Goal: Task Accomplishment & Management: Manage account settings

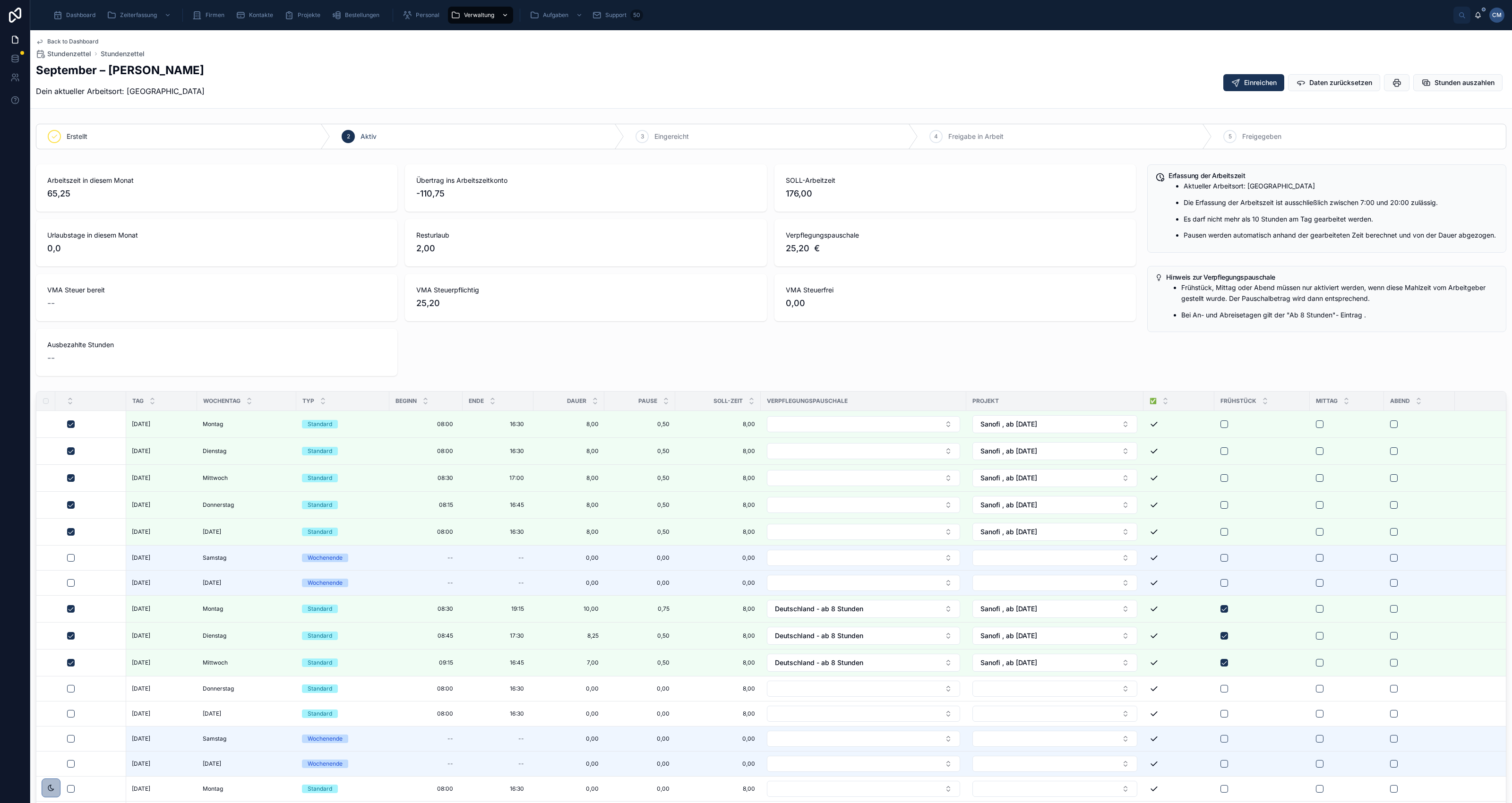
scroll to position [177, 0]
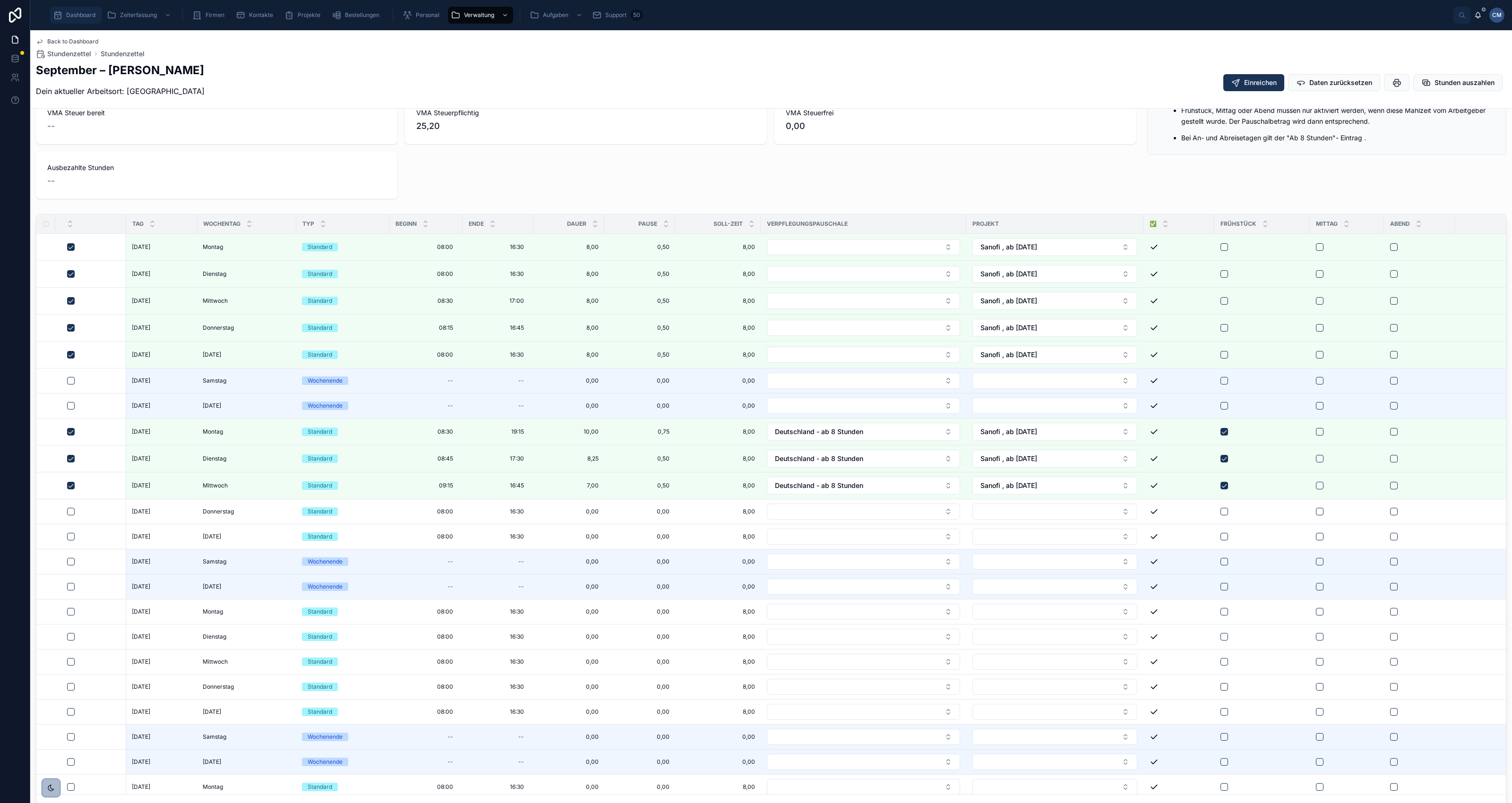
click at [81, 18] on span "Dashboard" at bounding box center [80, 15] width 29 height 8
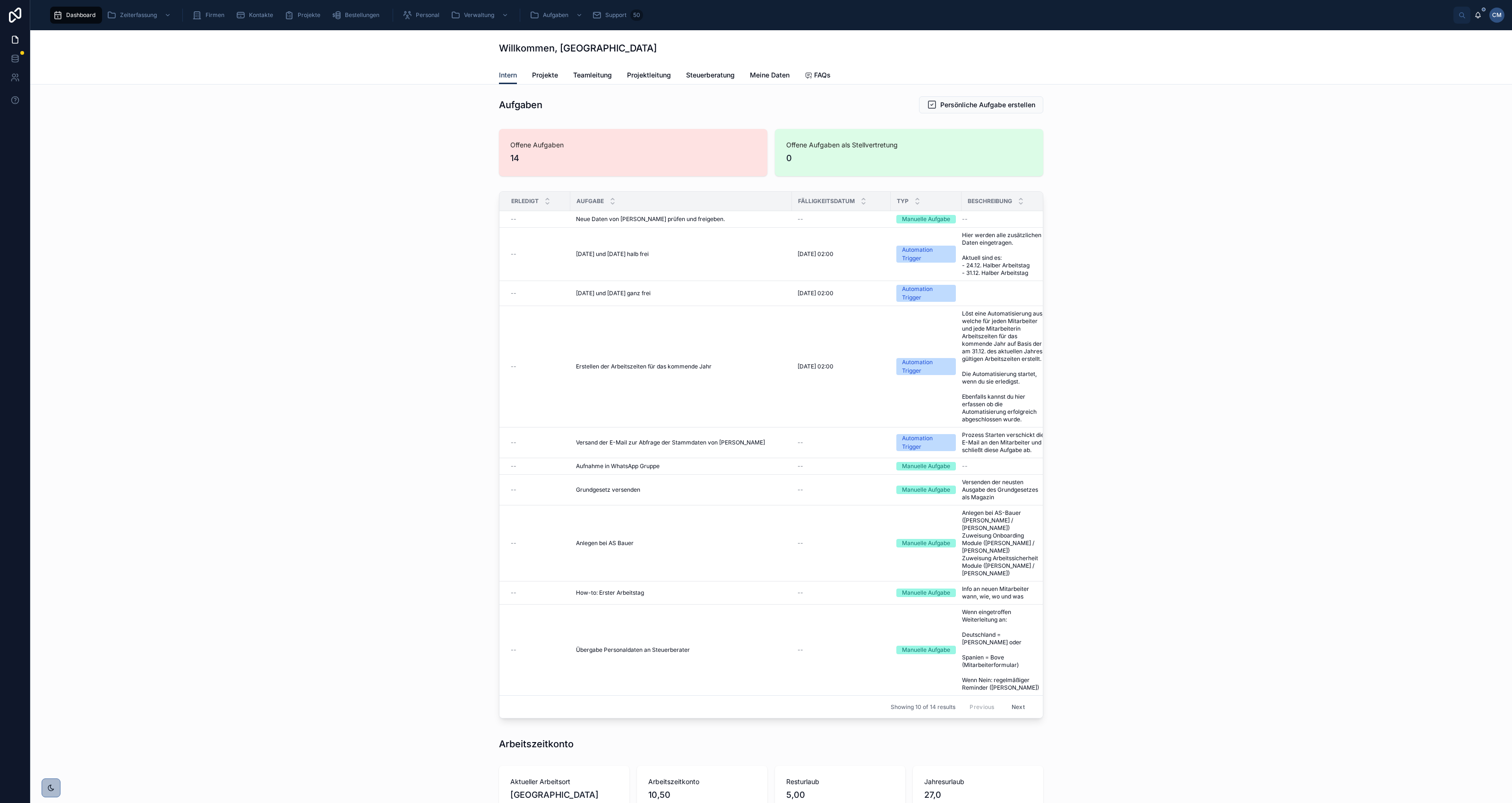
click at [74, 14] on span "Dashboard" at bounding box center [80, 15] width 29 height 8
click at [762, 76] on span "Meine Daten" at bounding box center [770, 74] width 40 height 9
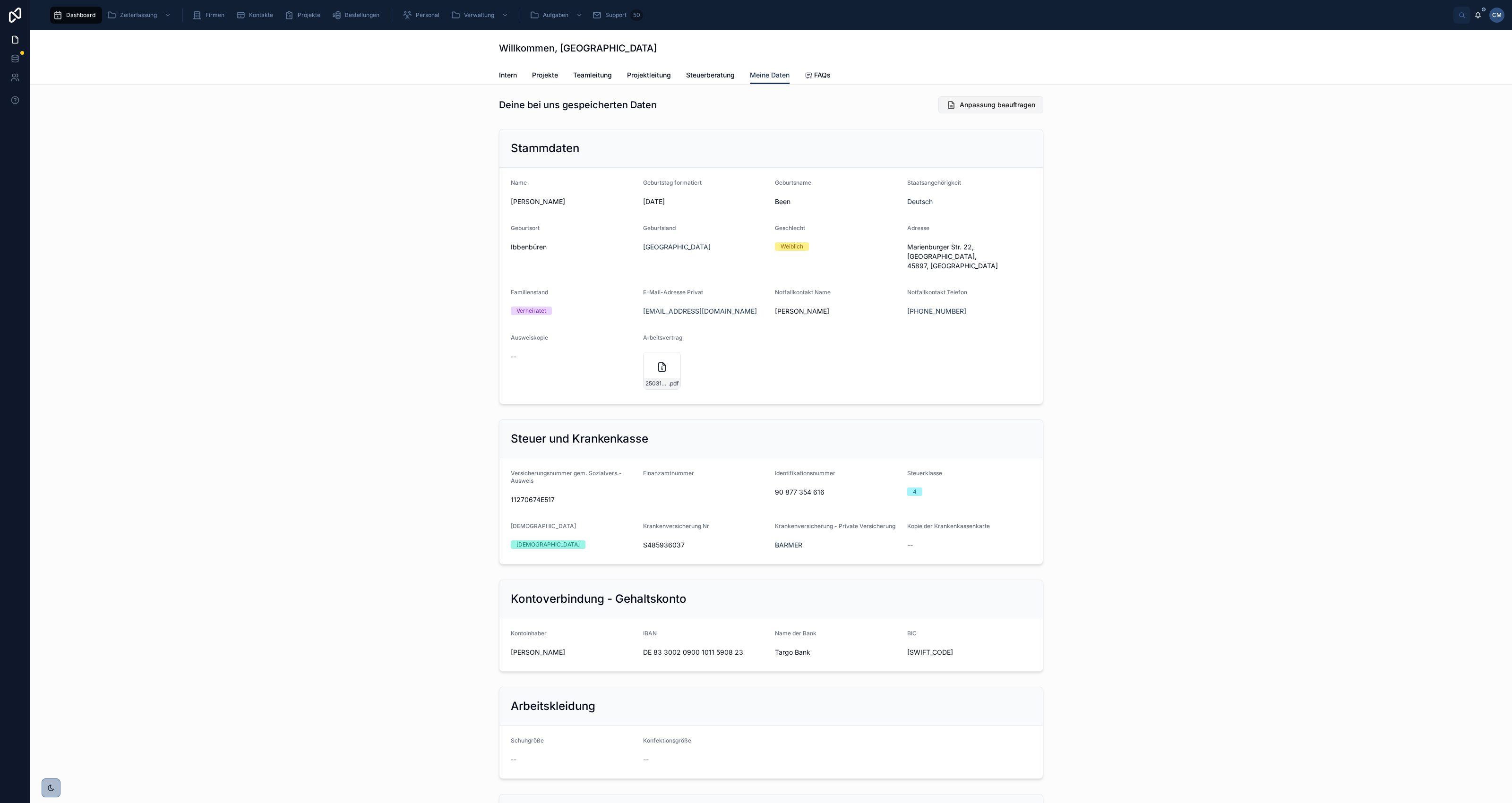
click at [991, 107] on span "Anpassung beauftragen" at bounding box center [997, 104] width 76 height 9
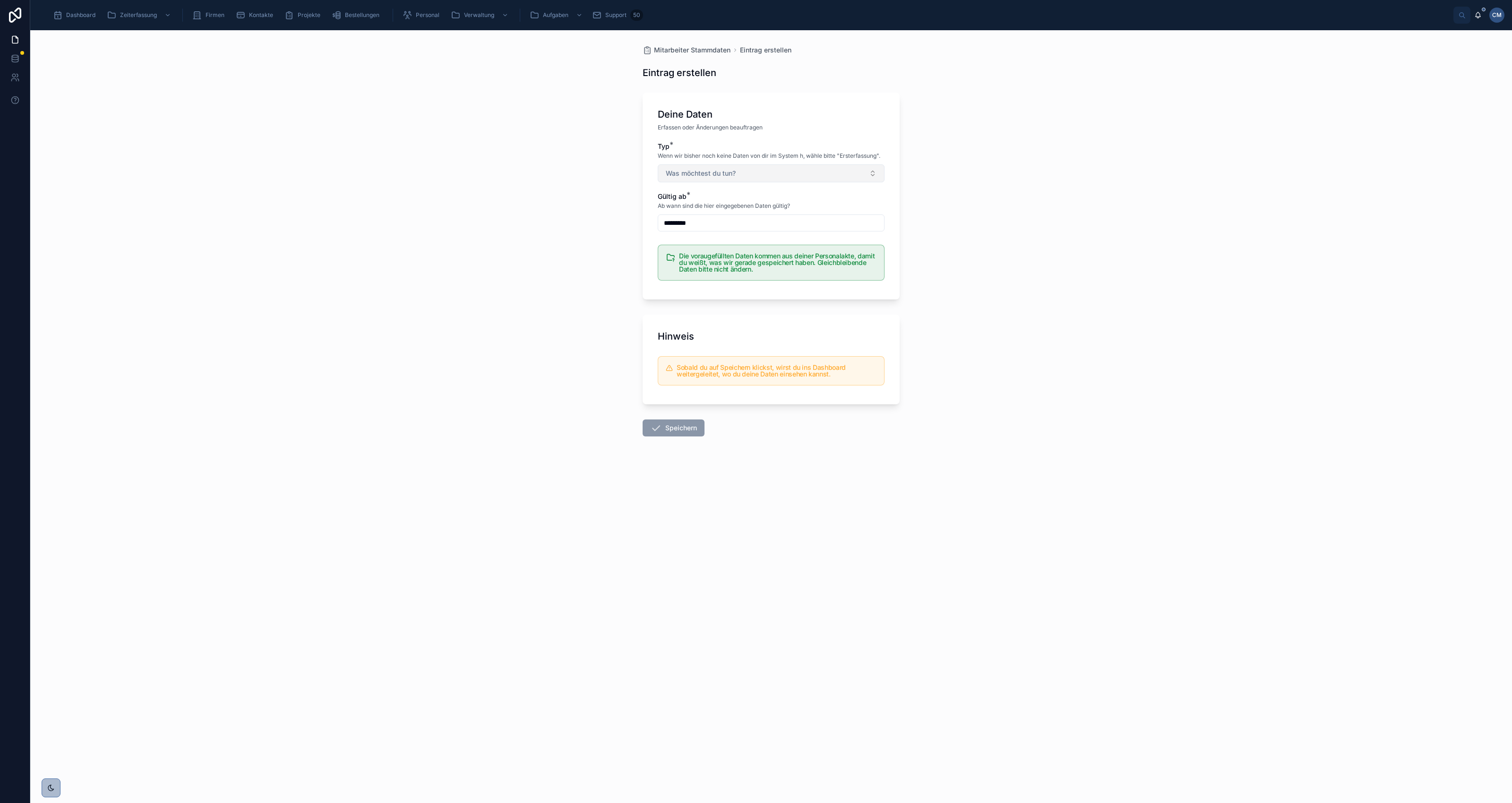
click at [849, 171] on button "Was möchtest du tun?" at bounding box center [771, 173] width 227 height 18
click at [1203, 288] on div "Mitarbeiter Stammdaten Eintrag erstellen Eintrag erstellen Deine Daten Erfassen…" at bounding box center [771, 417] width 1482 height 773
click at [676, 50] on span "Mitarbeiter Stammdaten" at bounding box center [692, 50] width 76 height 9
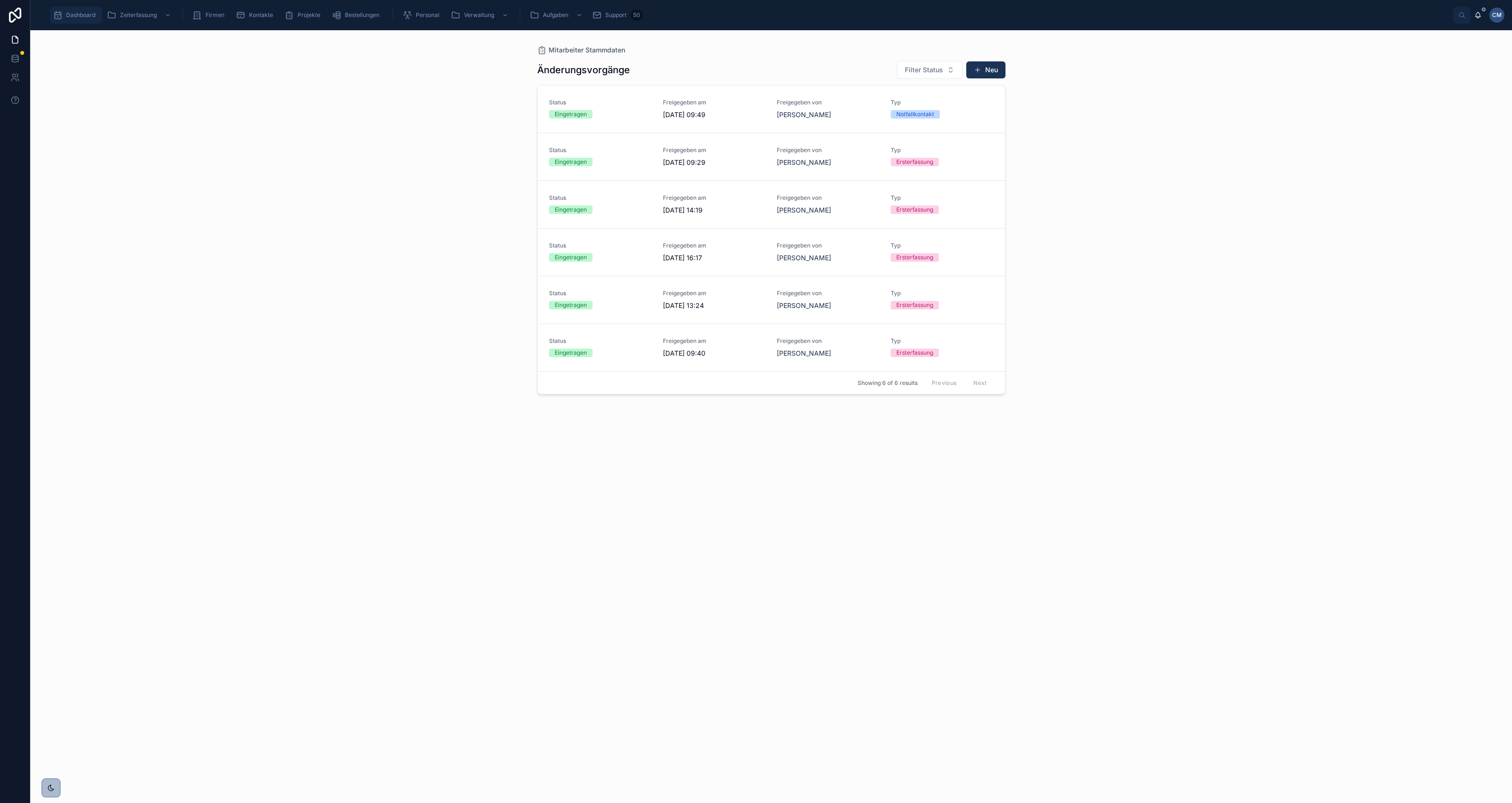
click at [81, 17] on span "Dashboard" at bounding box center [80, 15] width 29 height 8
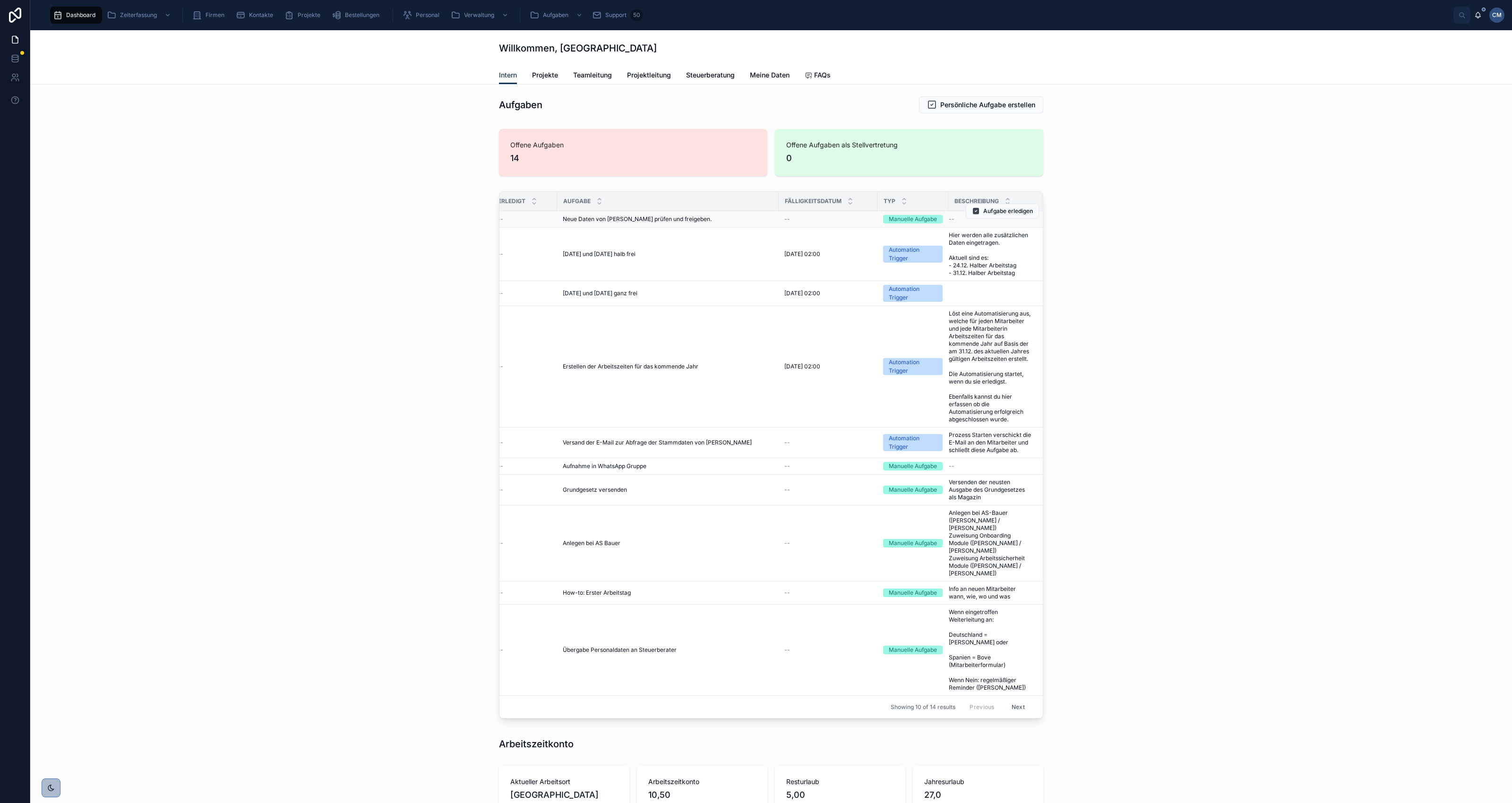
click at [852, 223] on div "--" at bounding box center [828, 219] width 87 height 8
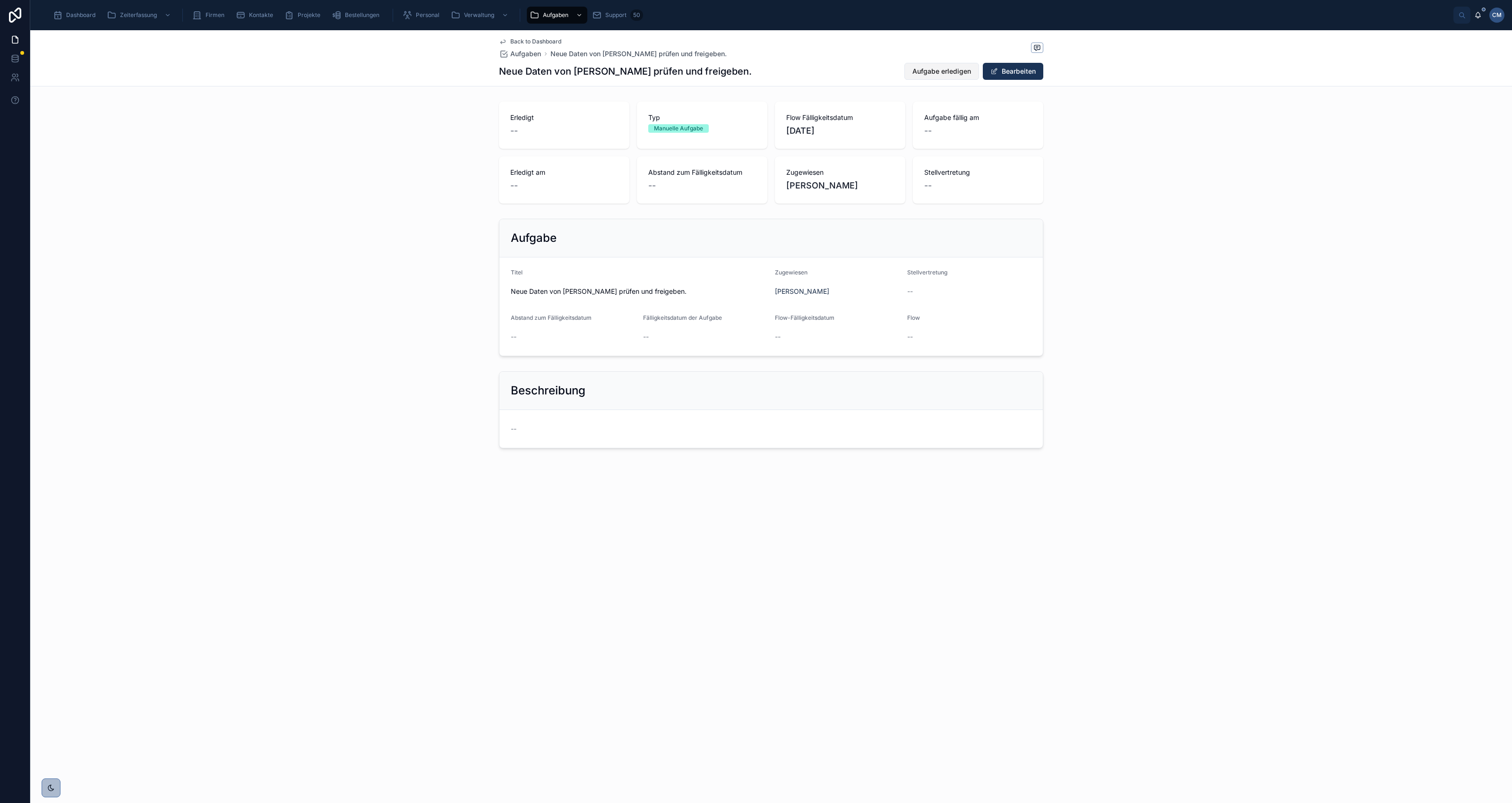
click at [940, 69] on span "Aufgabe erledigen" at bounding box center [941, 71] width 59 height 9
click at [538, 42] on span "Back to Dashboard" at bounding box center [536, 41] width 51 height 8
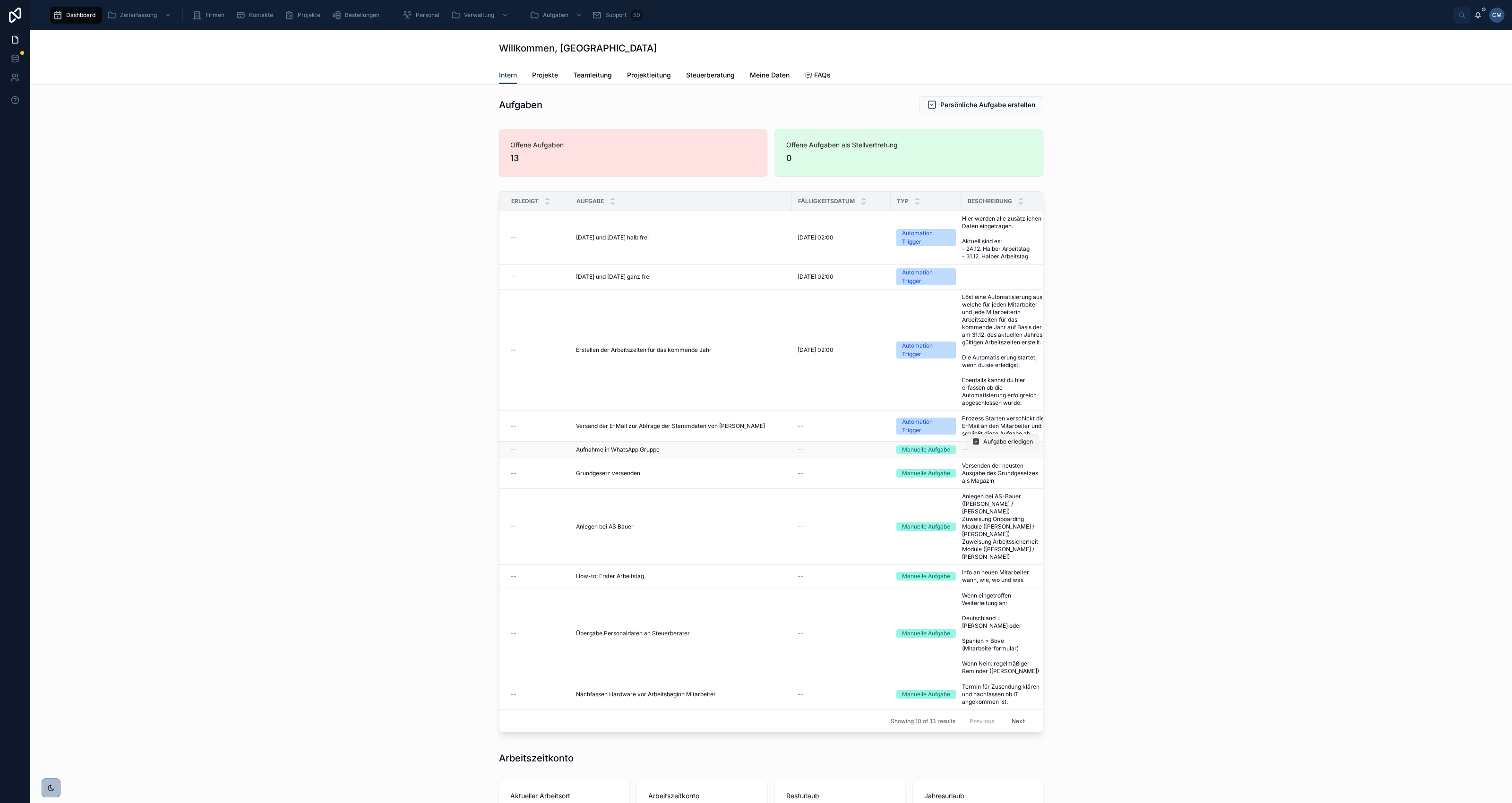
click at [998, 445] on span "Aufgabe erledigen" at bounding box center [1008, 442] width 50 height 8
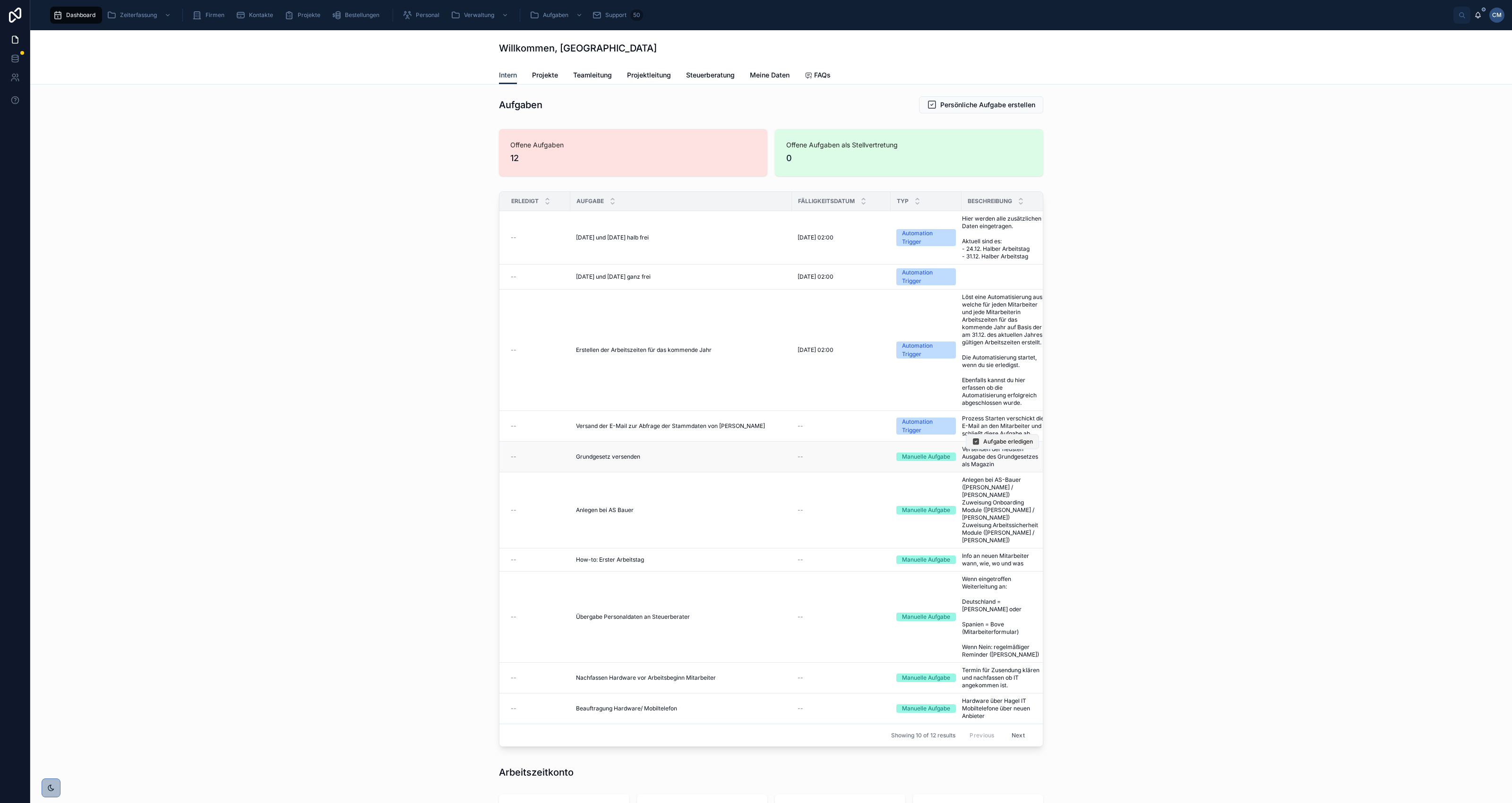
click at [987, 445] on span "Aufgabe erledigen" at bounding box center [1008, 442] width 50 height 8
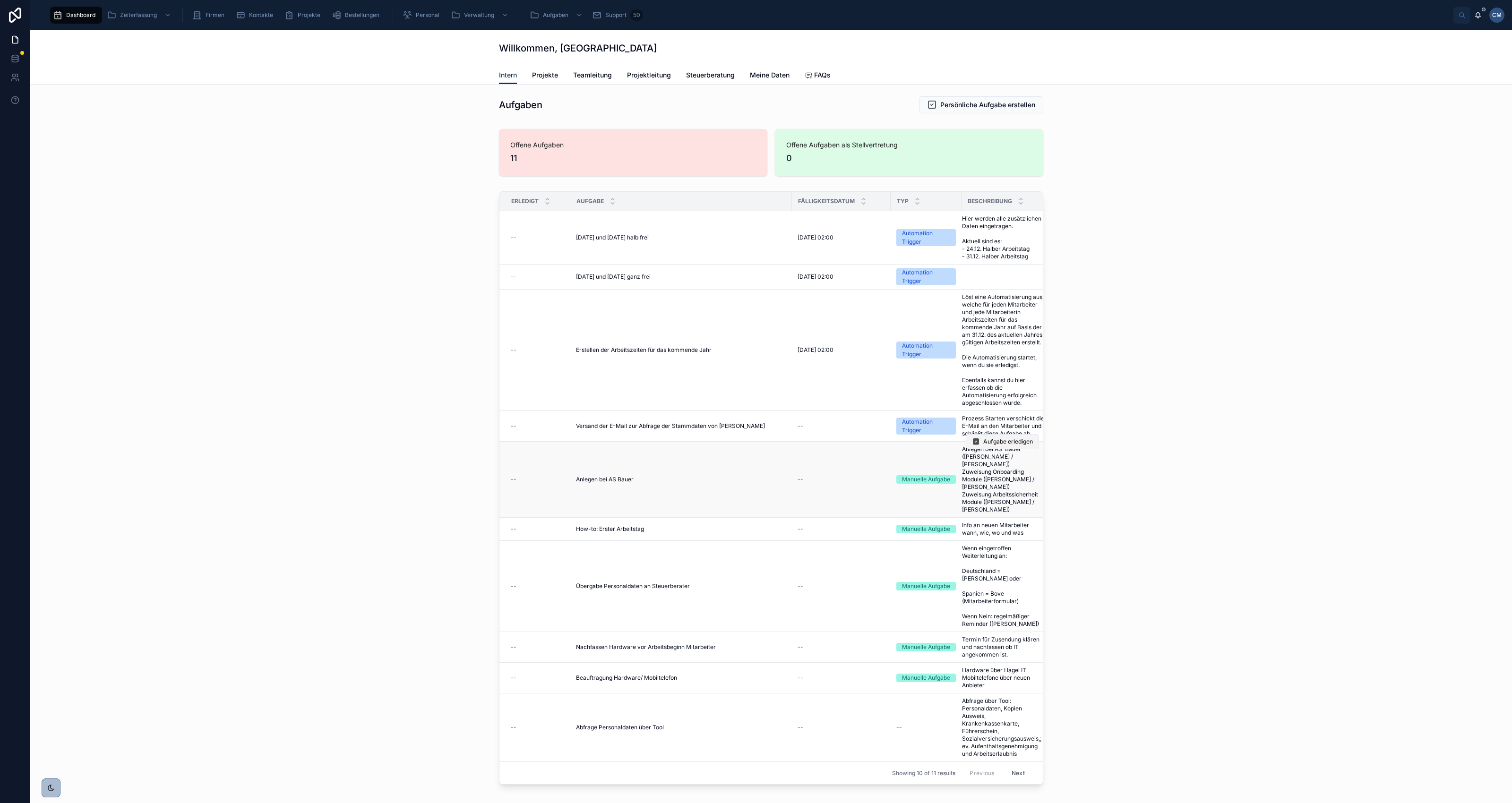
click at [986, 445] on span "Aufgabe erledigen" at bounding box center [1008, 442] width 50 height 8
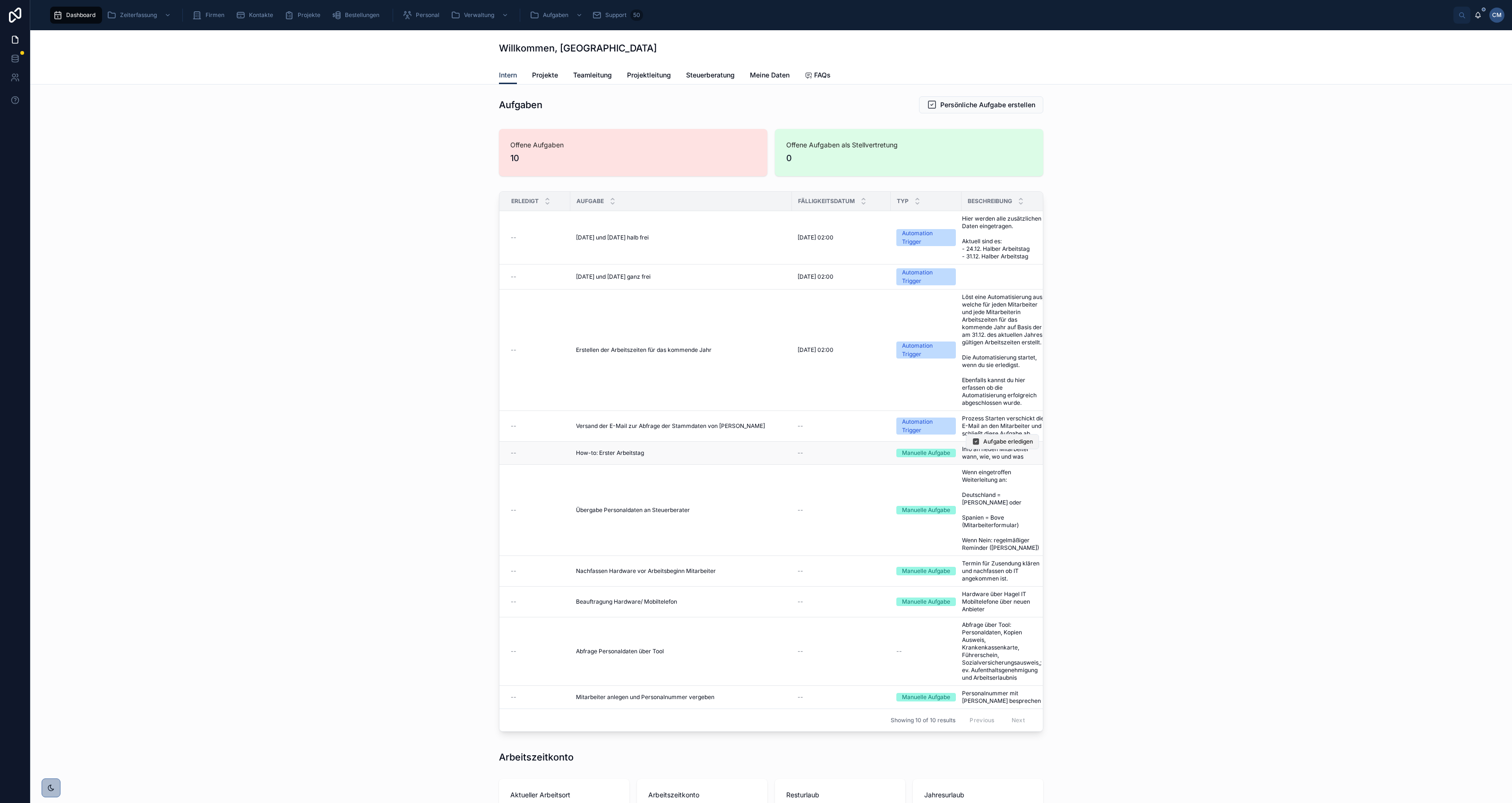
click at [991, 445] on span "Aufgabe erledigen" at bounding box center [1008, 442] width 50 height 8
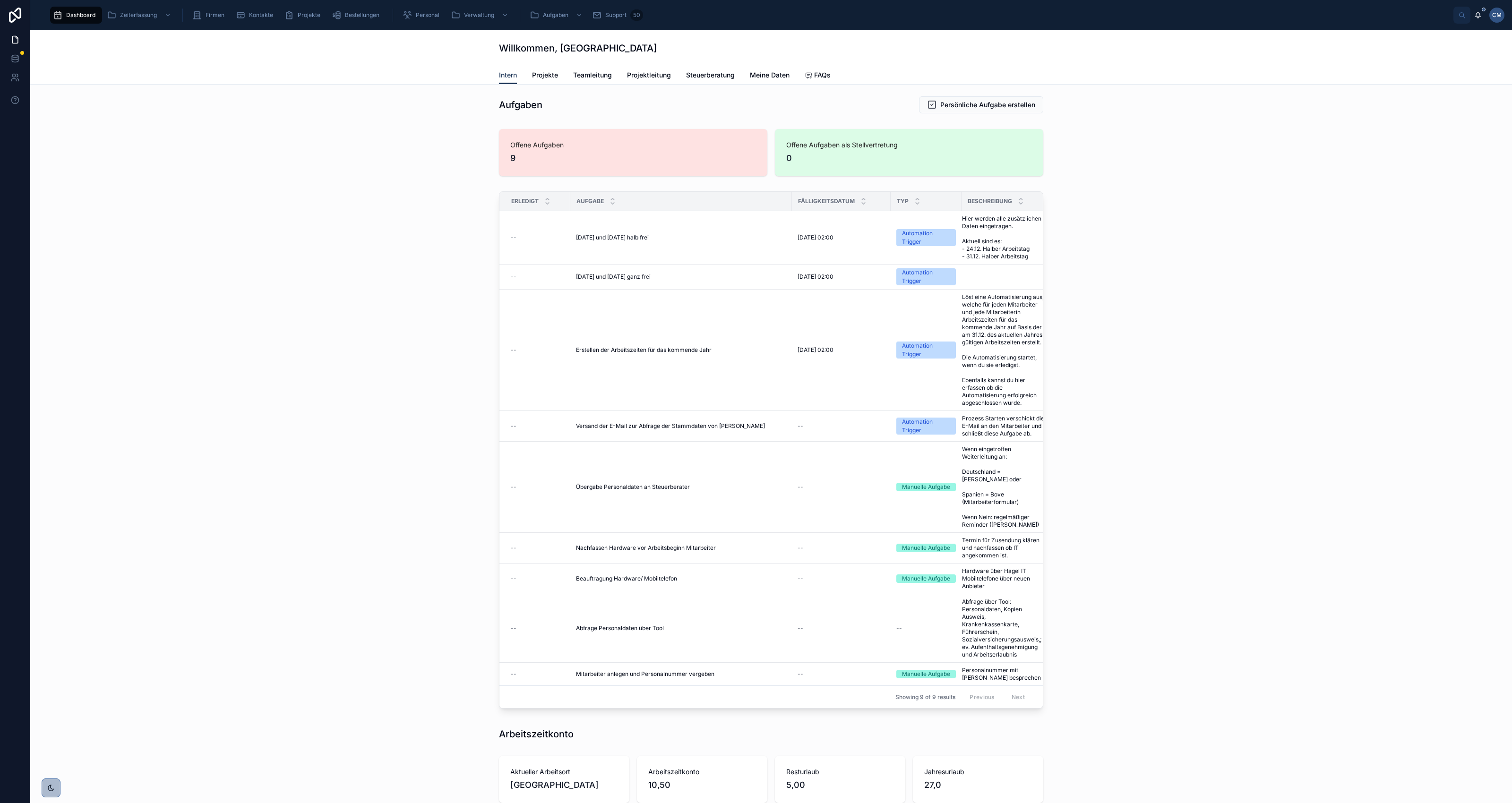
click at [0, 0] on span "Aufgabe erledigen" at bounding box center [0, 0] width 0 height 0
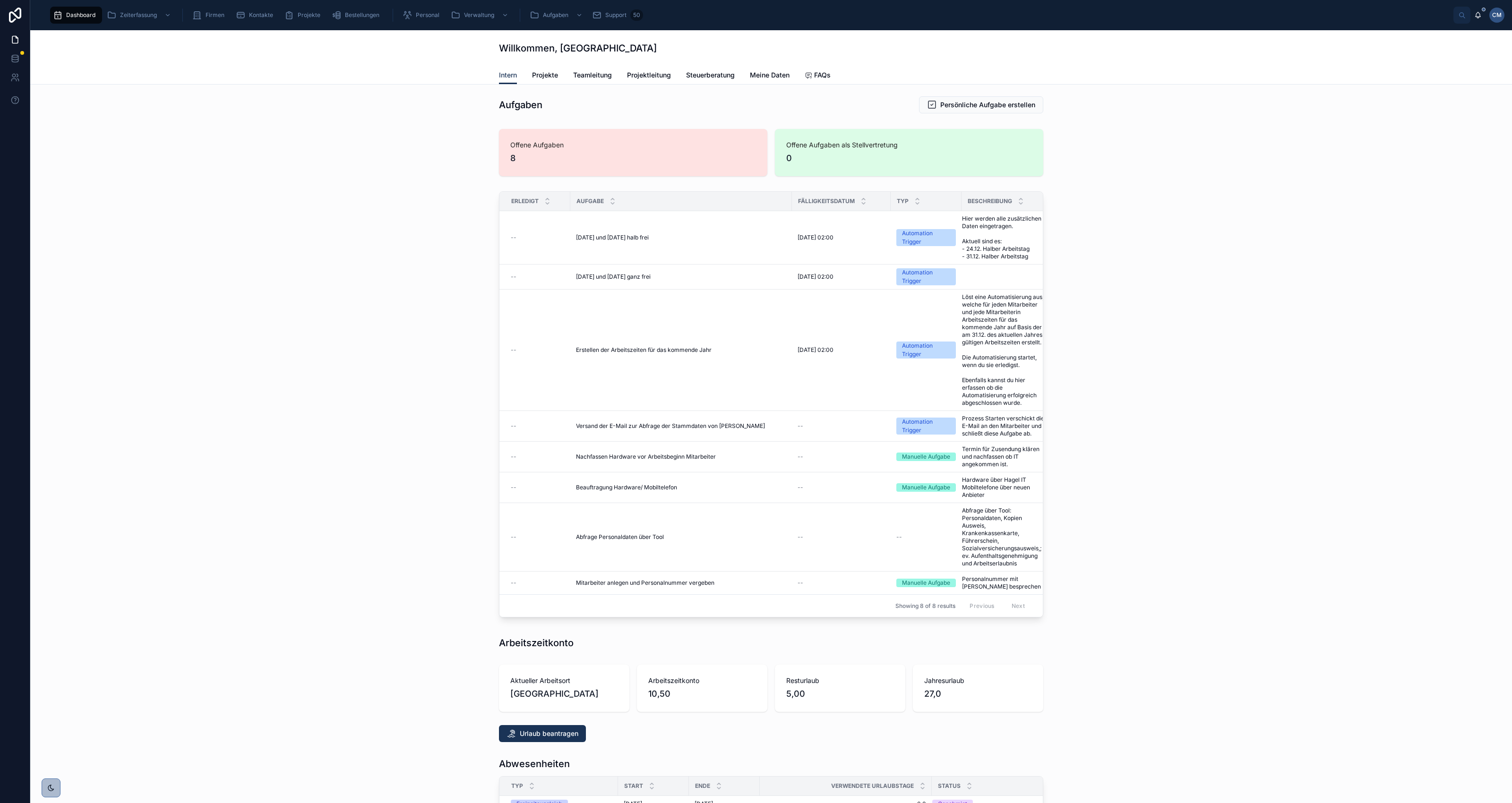
click at [0, 0] on span "Aufgabe erledigen" at bounding box center [0, 0] width 0 height 0
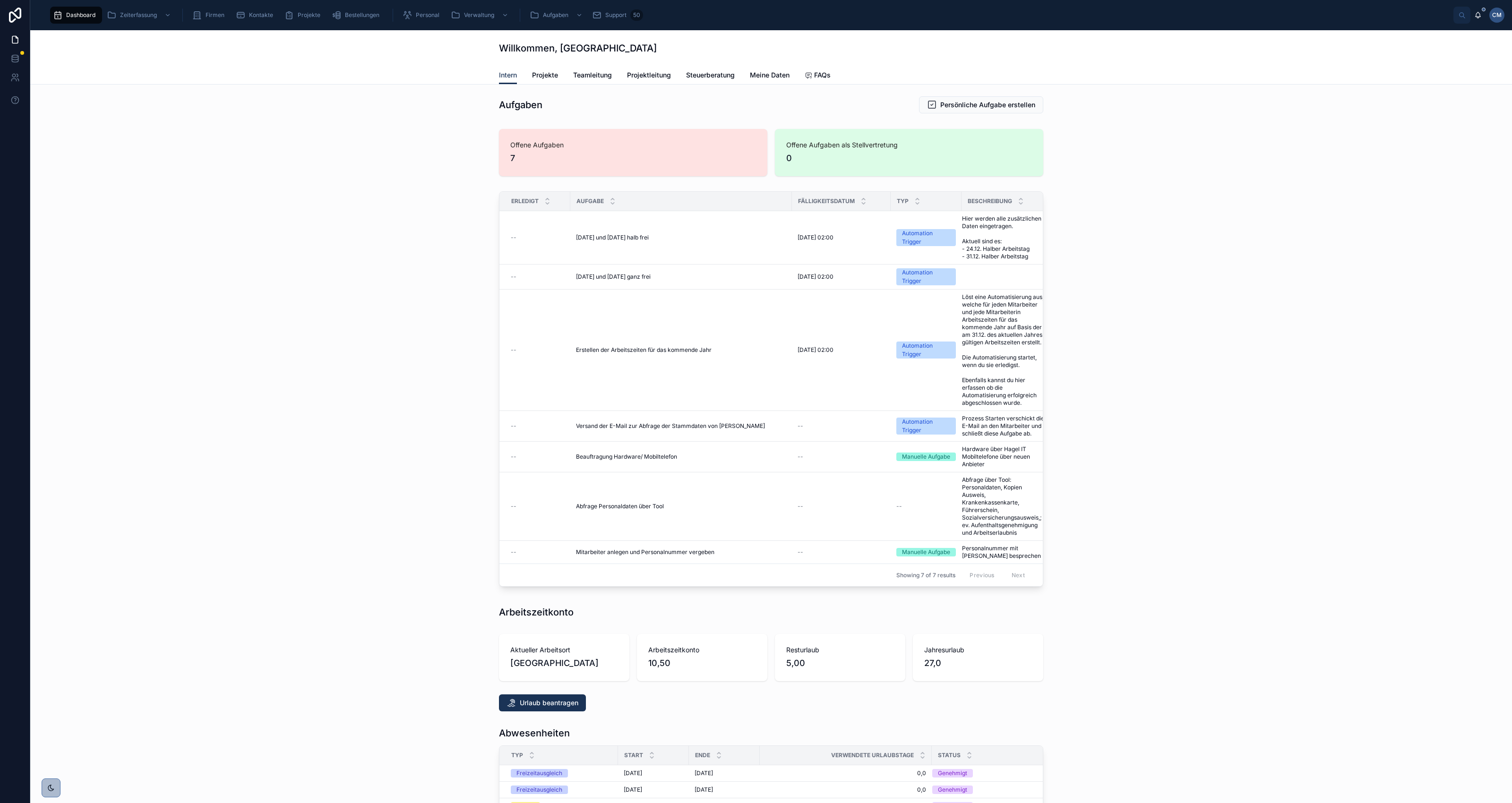
click at [0, 0] on span "Aufgabe erledigen" at bounding box center [0, 0] width 0 height 0
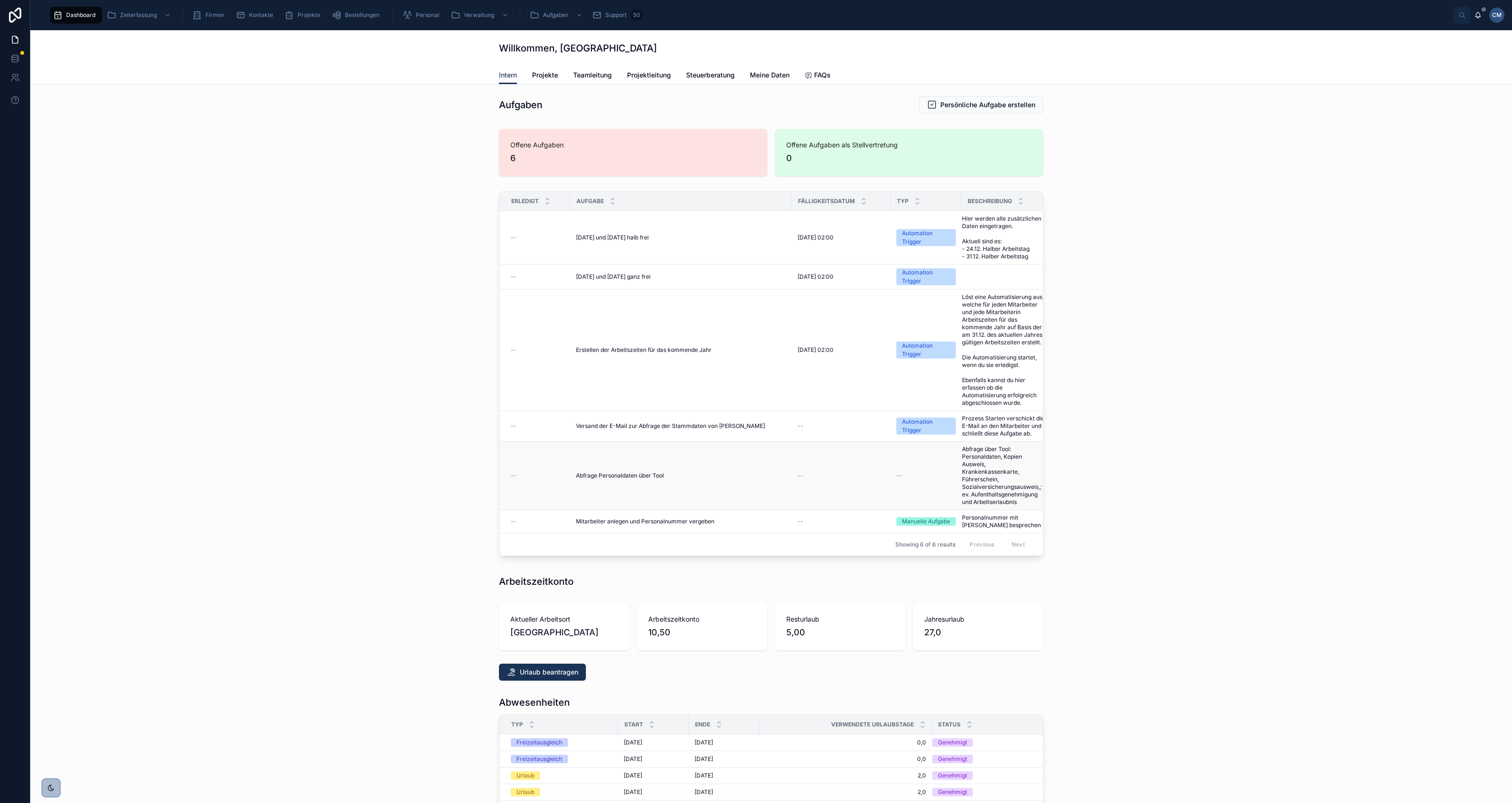
click at [909, 472] on td "--" at bounding box center [926, 476] width 71 height 69
click at [995, 514] on span "Aufgabe erledigen" at bounding box center [1008, 510] width 50 height 8
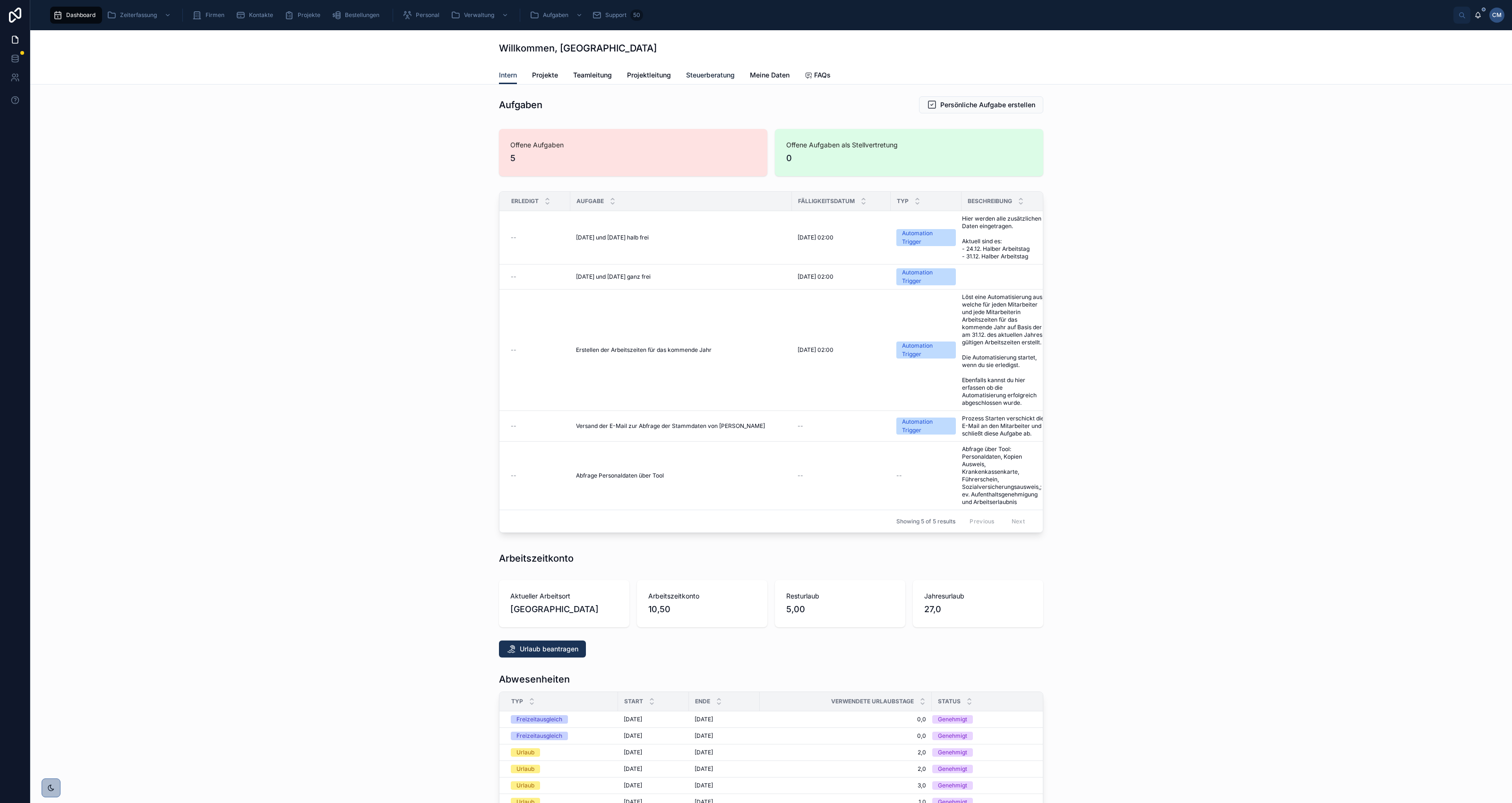
click at [703, 74] on span "Steuerberatung" at bounding box center [710, 74] width 49 height 9
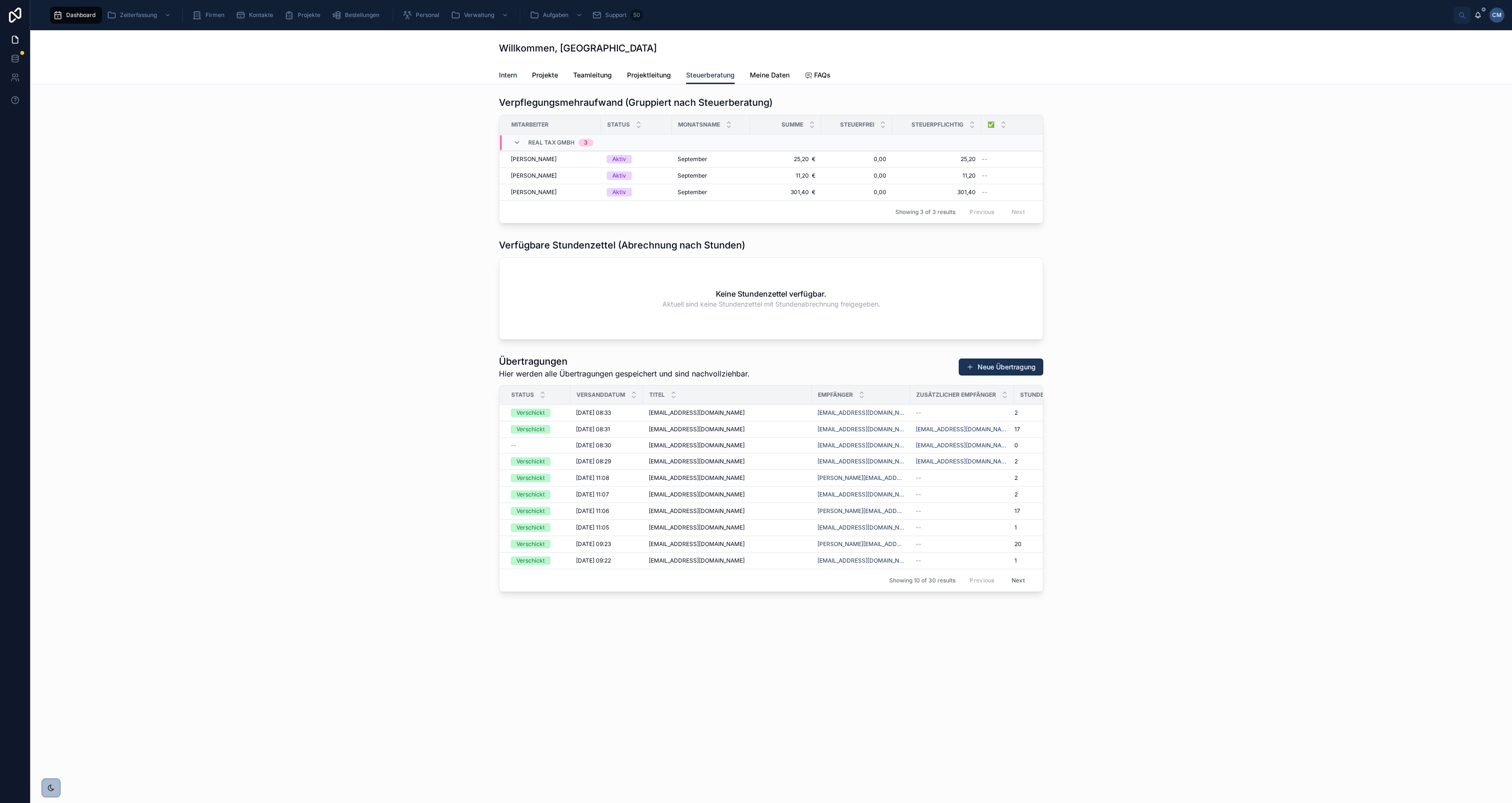
click at [506, 73] on span "Intern" at bounding box center [508, 74] width 18 height 9
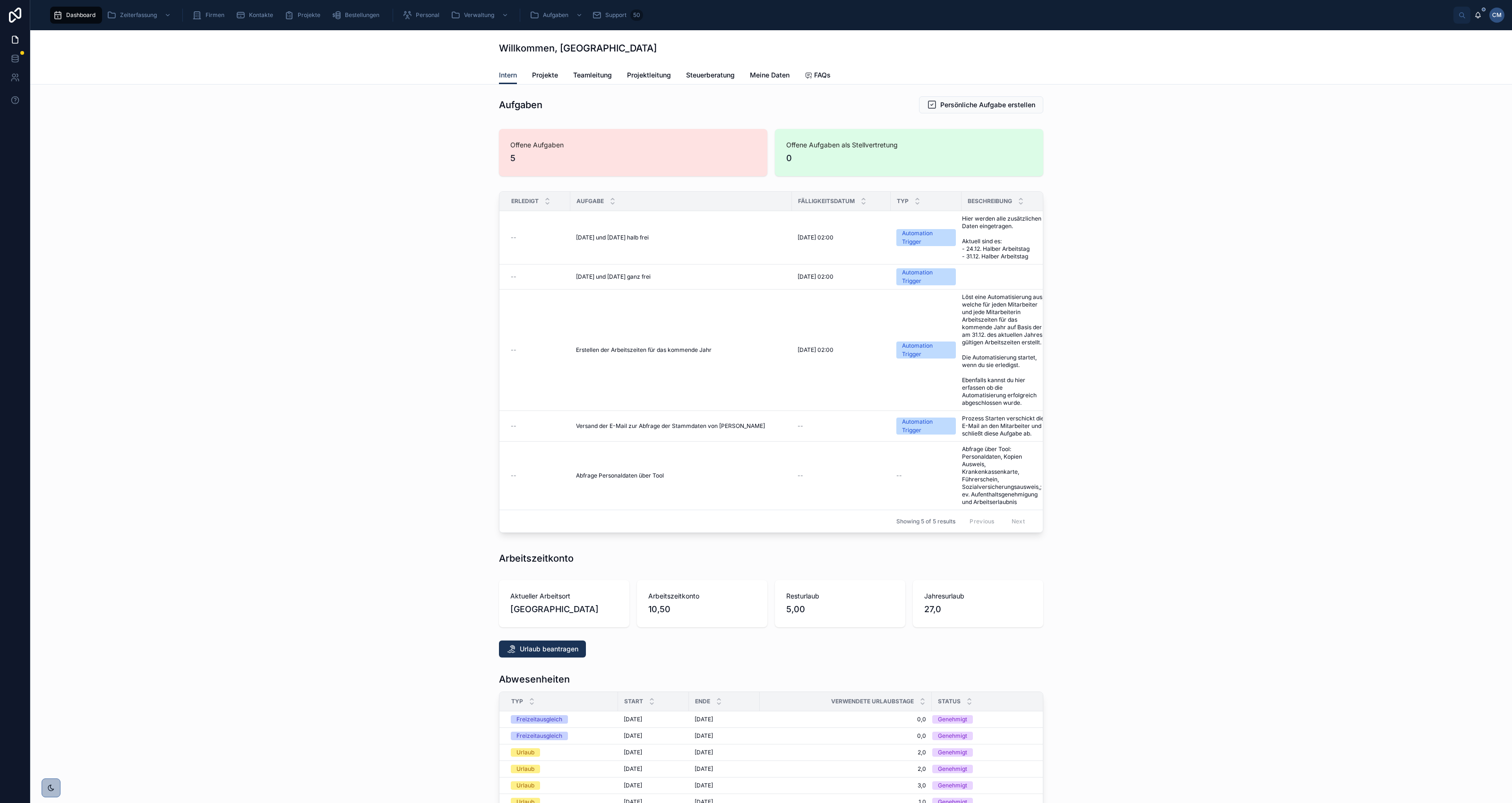
click at [81, 13] on span "Dashboard" at bounding box center [80, 15] width 29 height 8
click at [136, 11] on div "Zeiterfassung" at bounding box center [140, 15] width 66 height 15
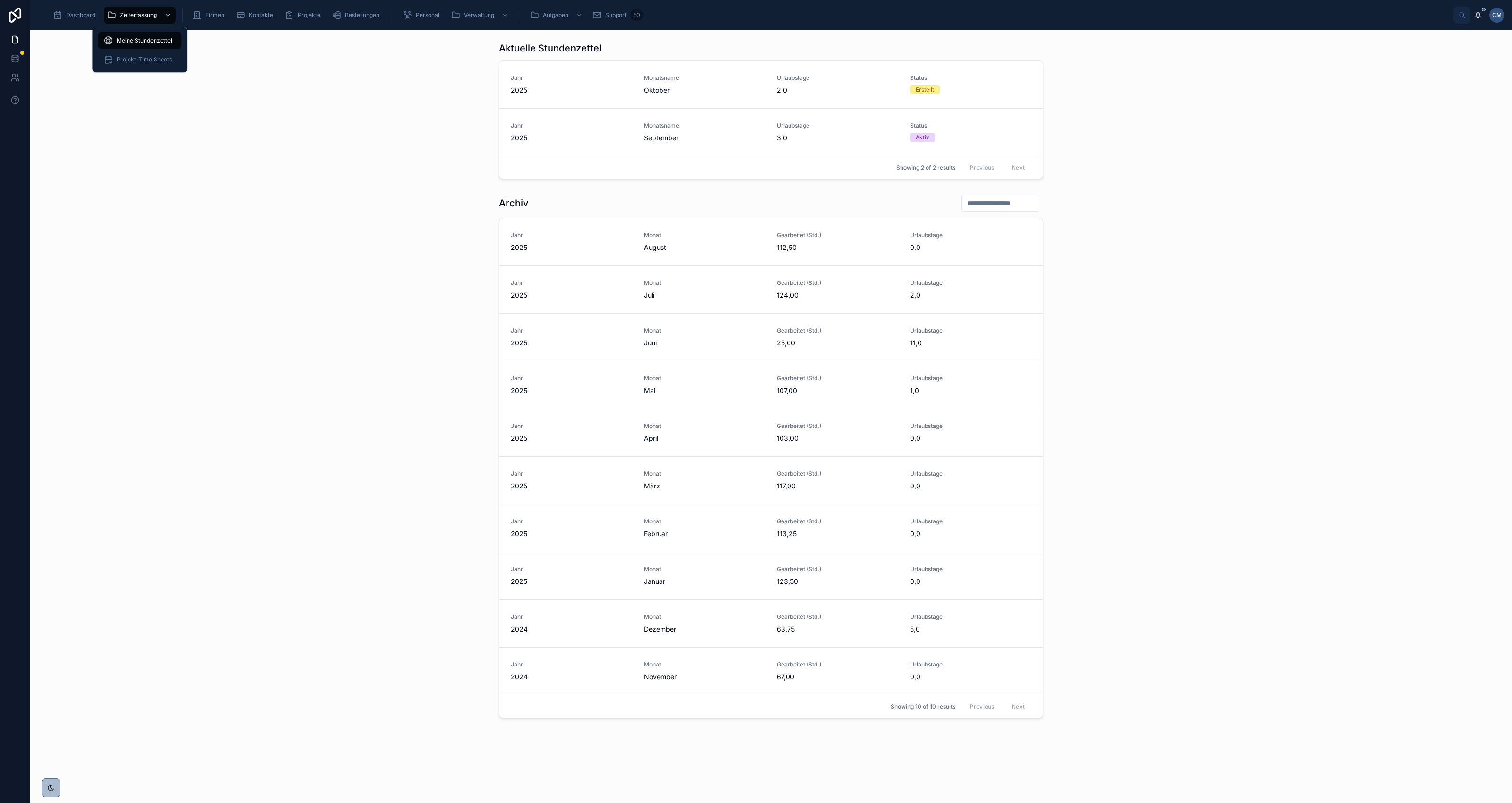
click at [140, 38] on span "Meine Stundenzettel" at bounding box center [144, 40] width 55 height 8
click at [698, 134] on span "September" at bounding box center [705, 137] width 122 height 9
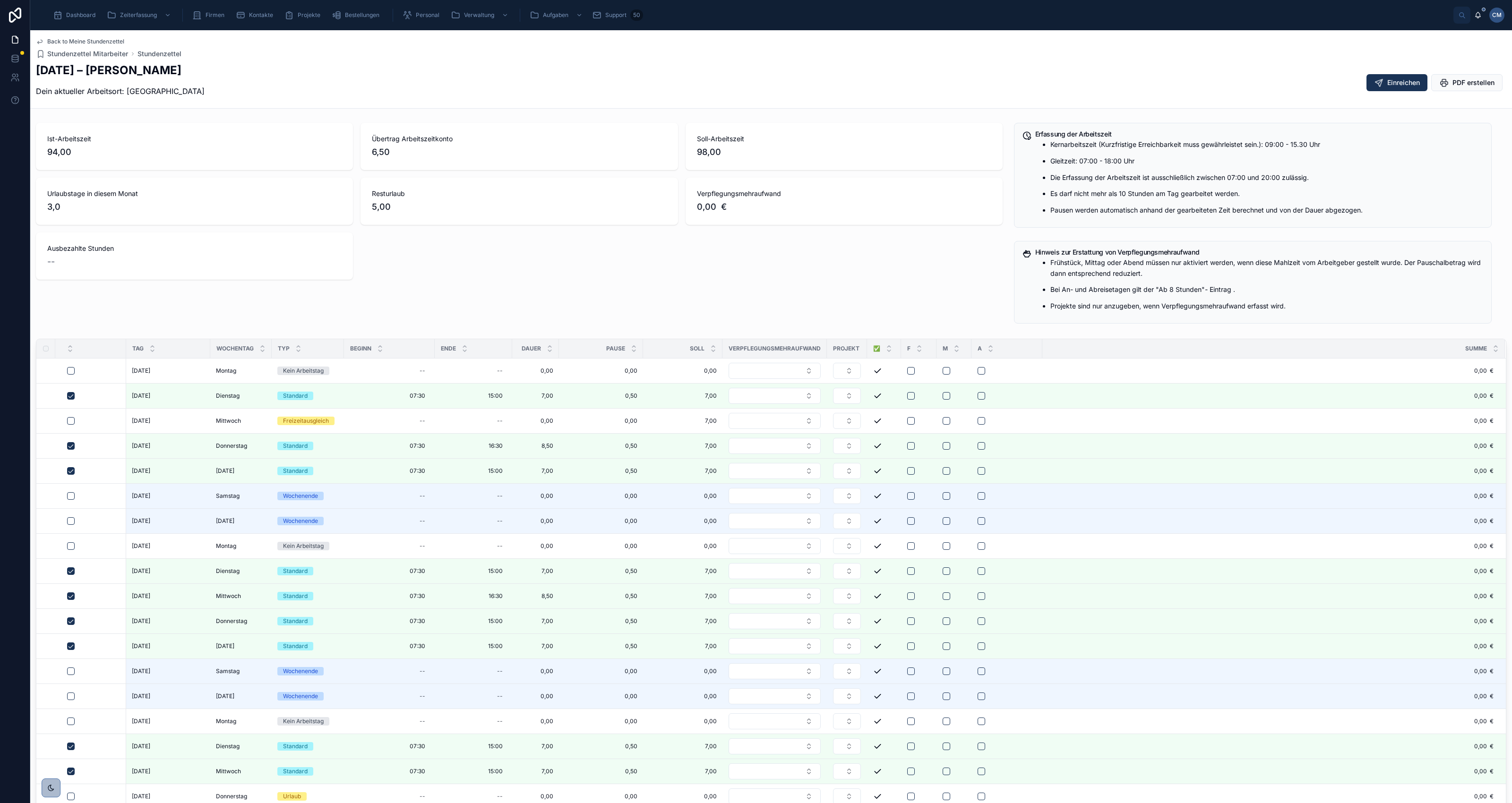
scroll to position [59, 0]
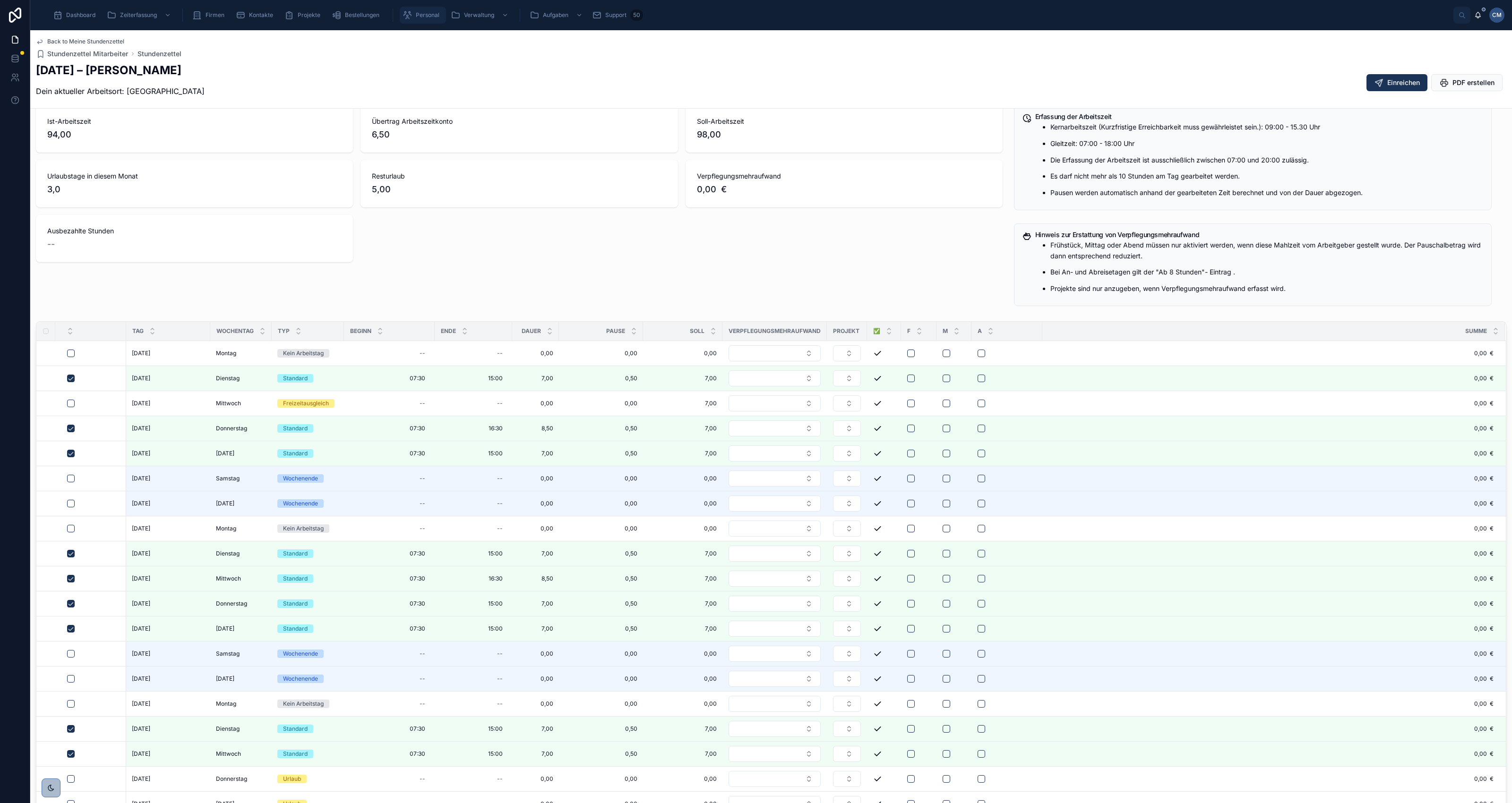
click at [422, 13] on span "Personal" at bounding box center [427, 15] width 23 height 8
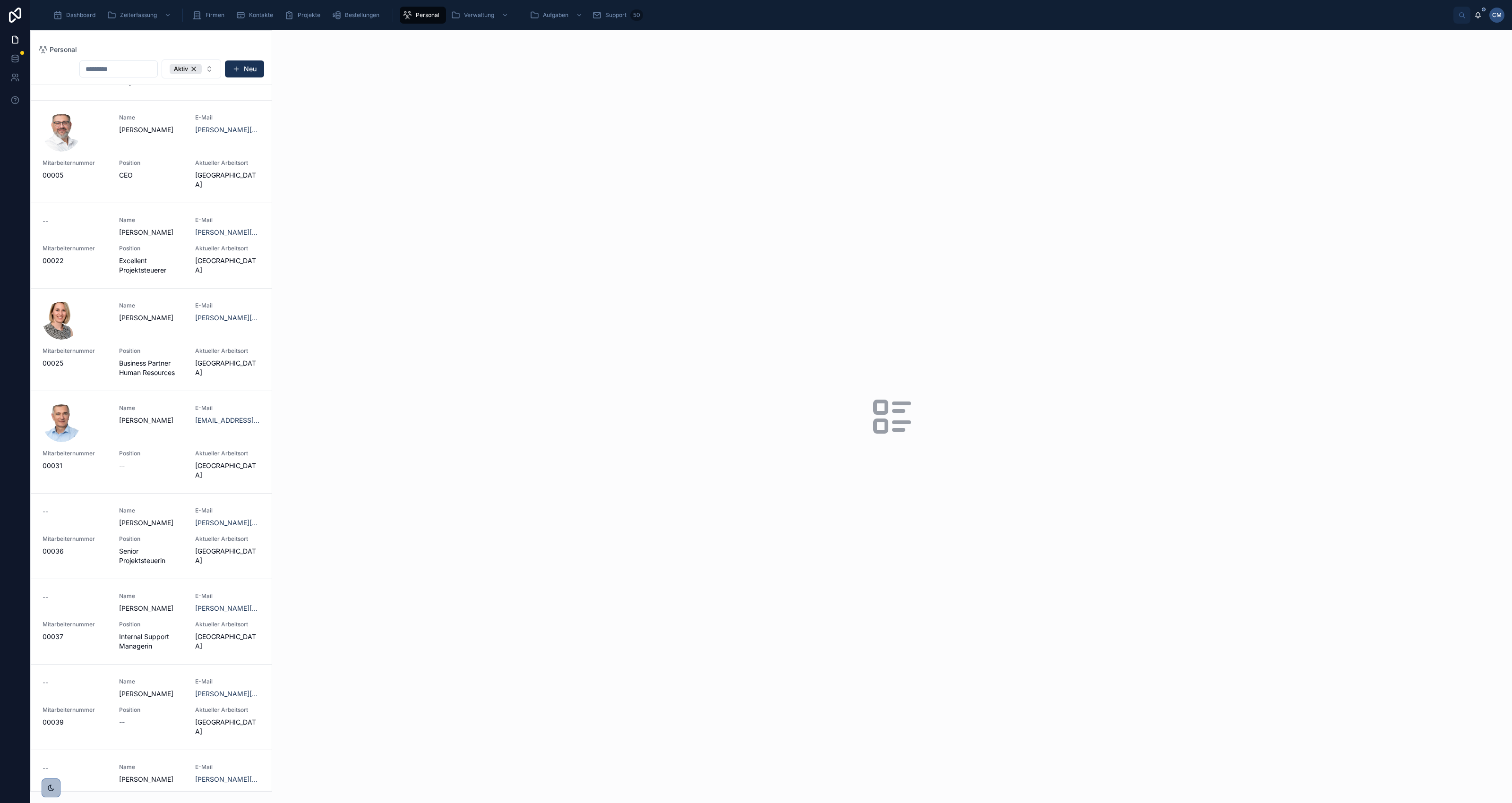
scroll to position [177, 0]
click at [137, 596] on span "Name" at bounding box center [152, 591] width 65 height 8
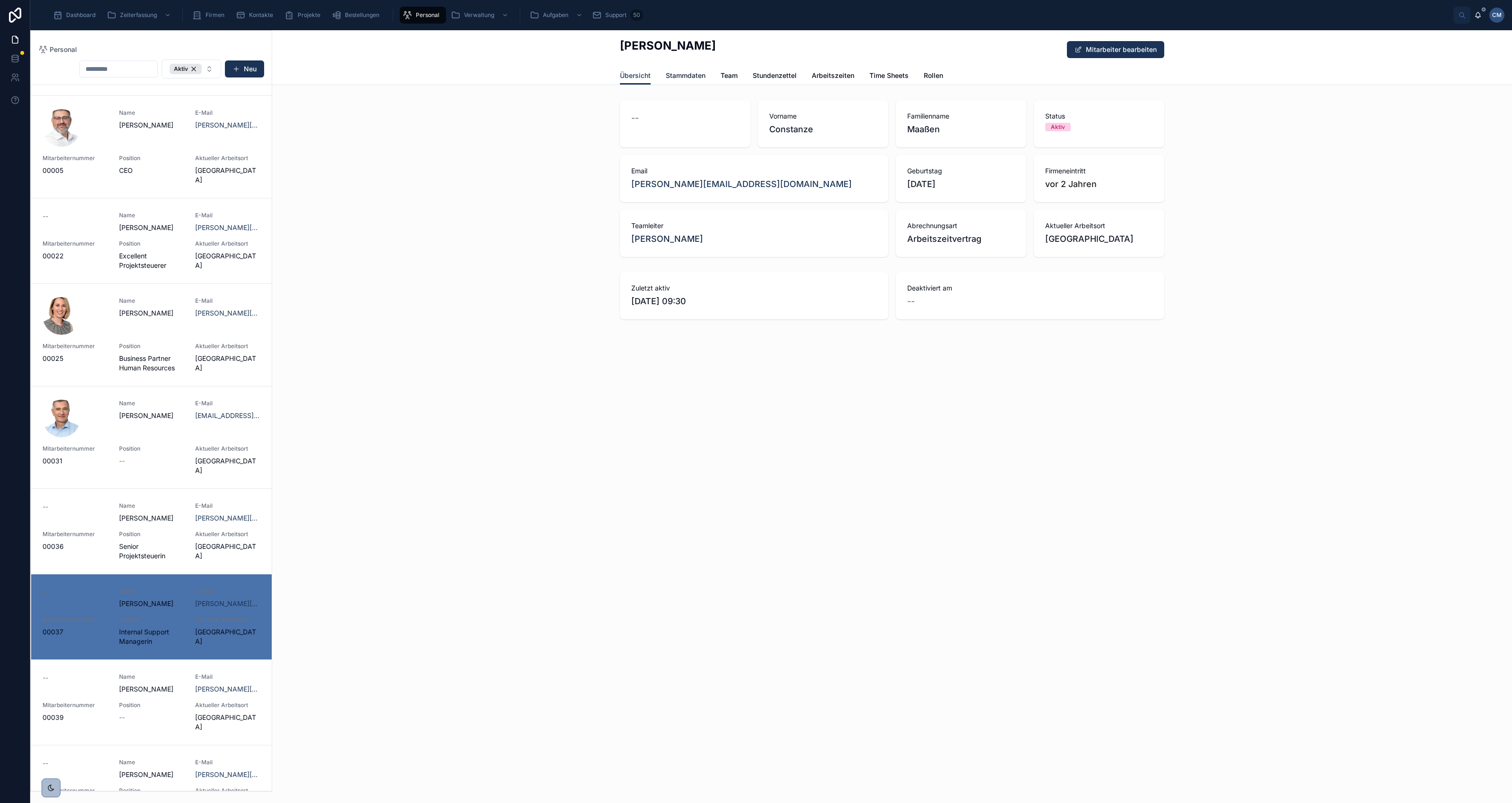
click at [682, 74] on span "Stammdaten" at bounding box center [686, 75] width 40 height 9
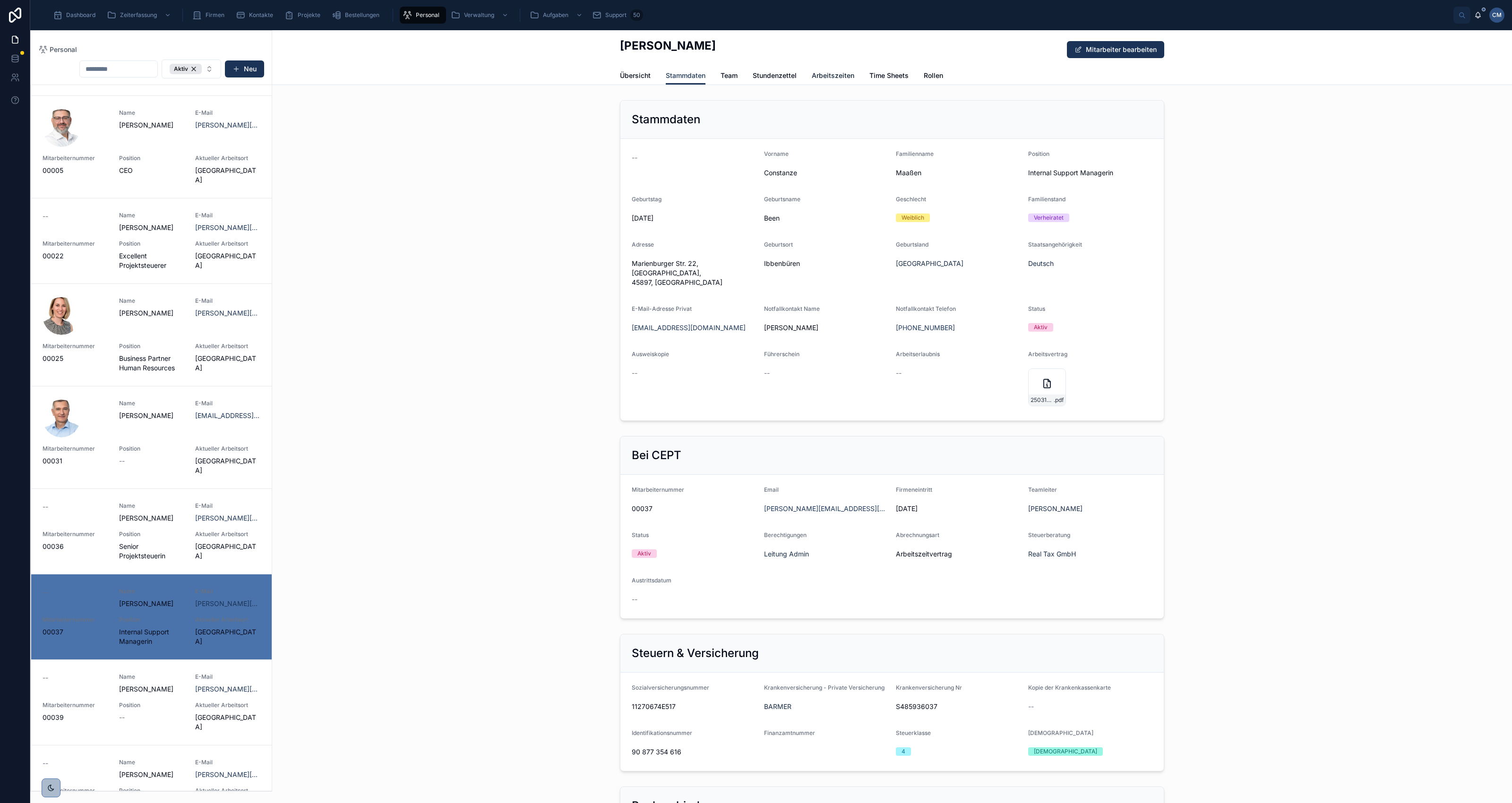
click at [831, 76] on span "Arbeitszeiten" at bounding box center [833, 75] width 42 height 9
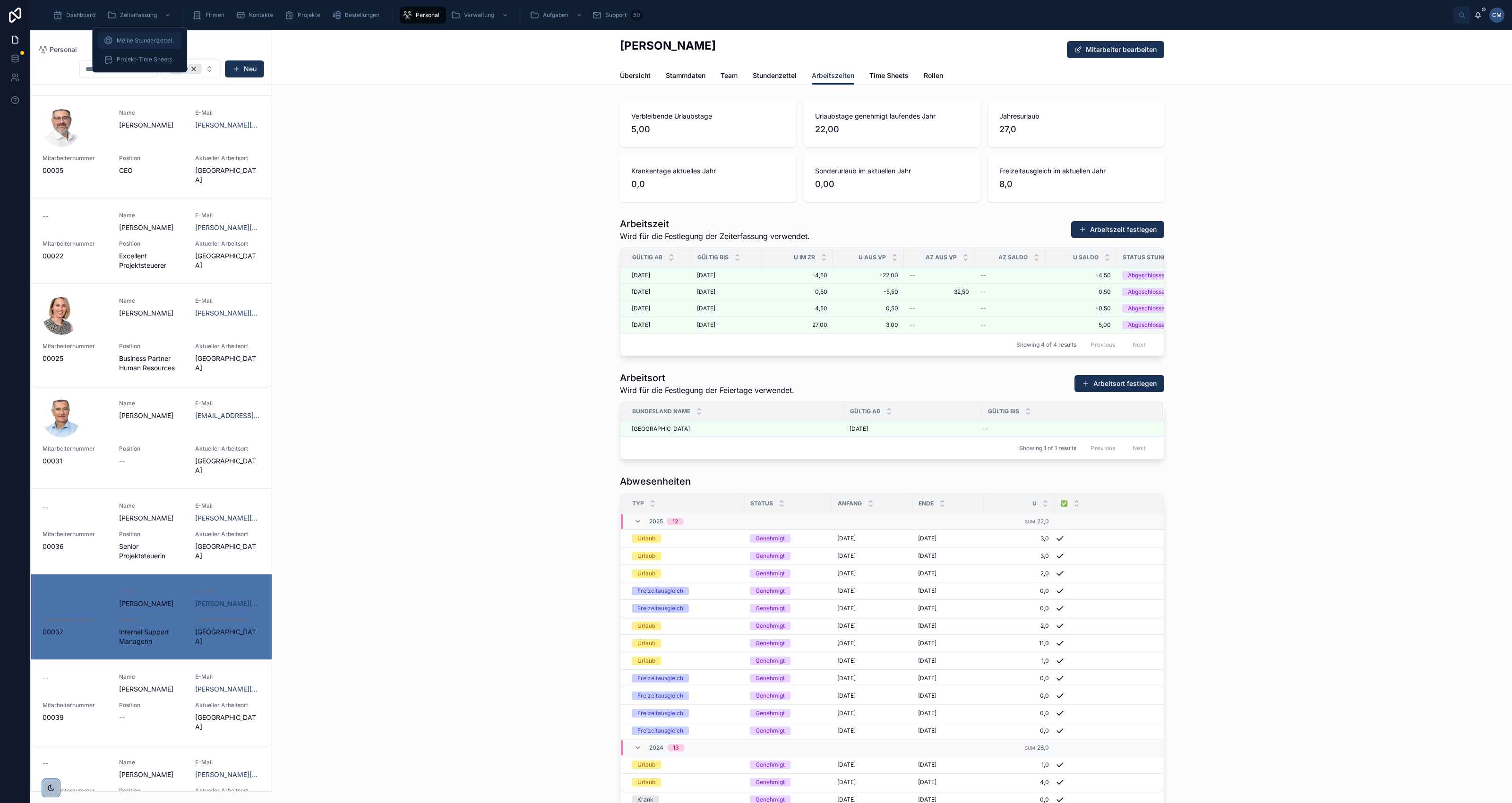
click at [130, 40] on span "Meine Stundenzettel" at bounding box center [144, 40] width 55 height 8
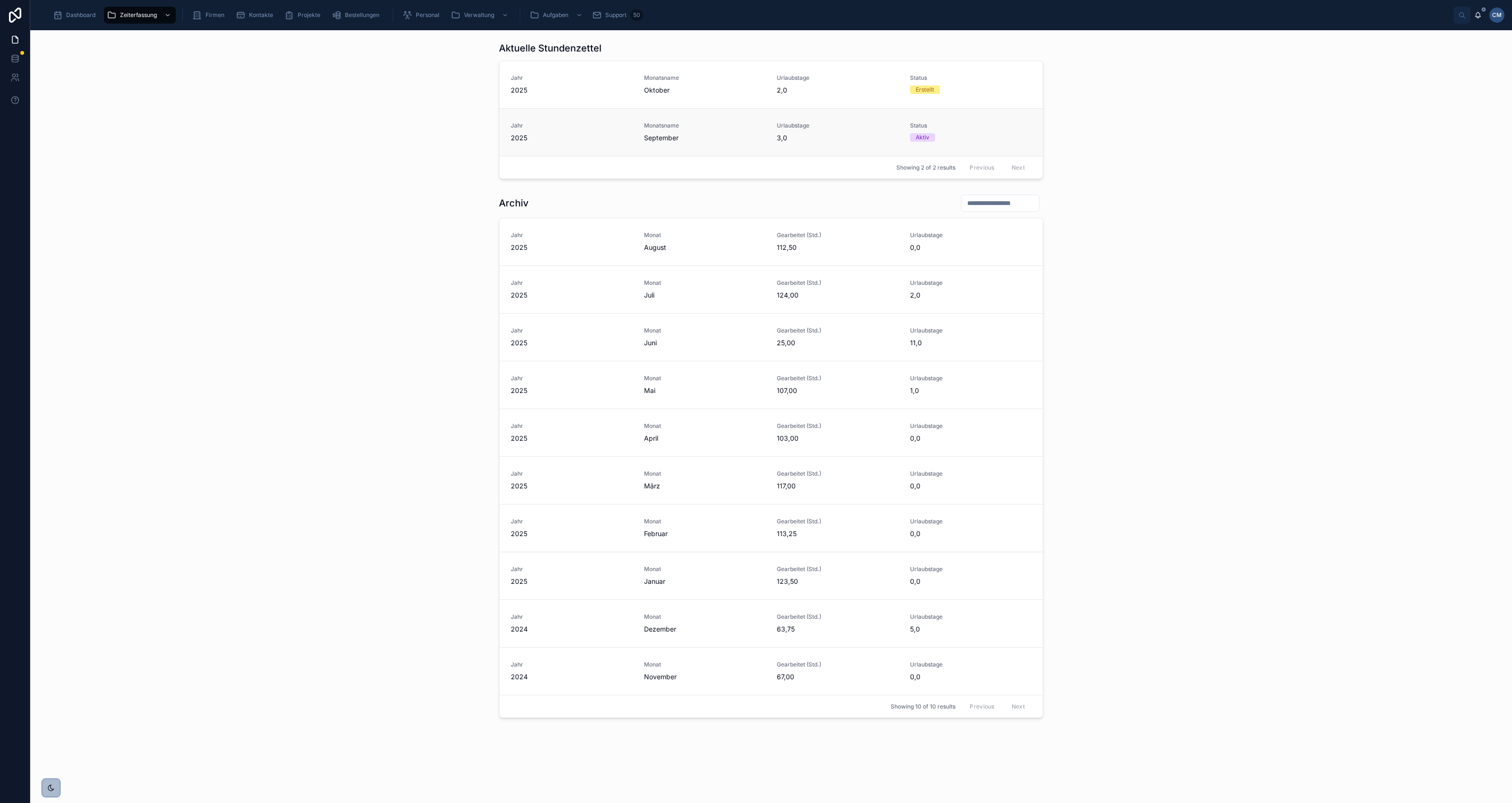
click at [695, 136] on span "September" at bounding box center [705, 137] width 122 height 9
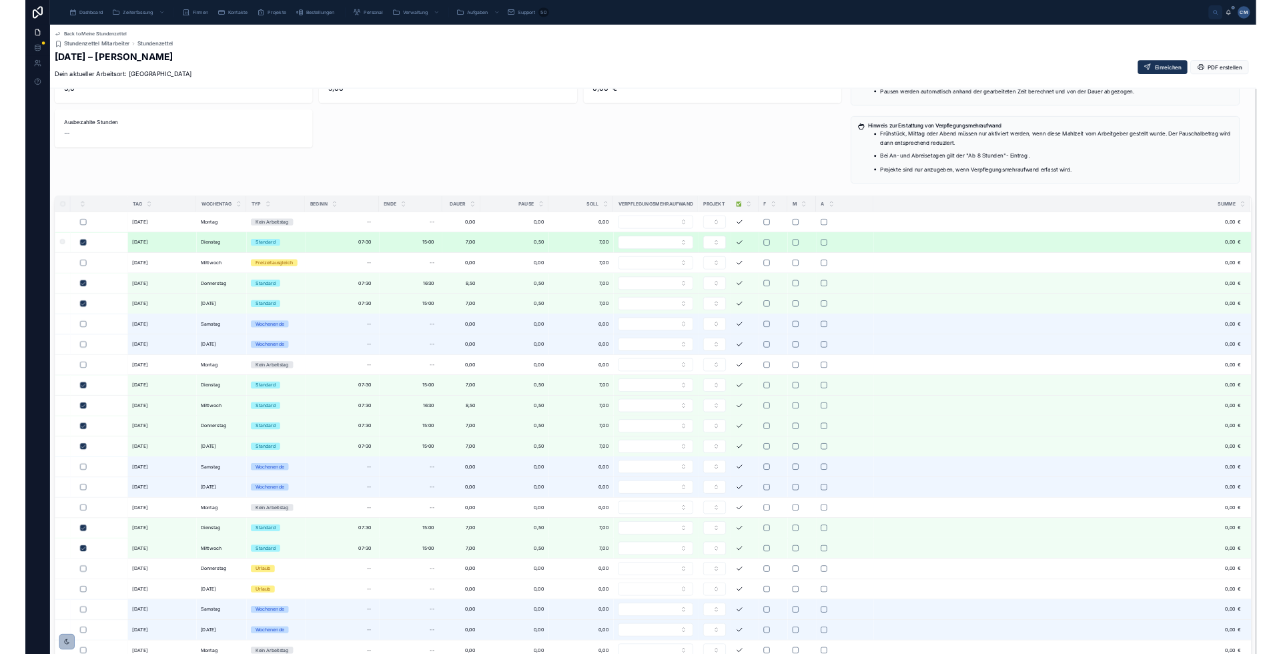
scroll to position [250, 0]
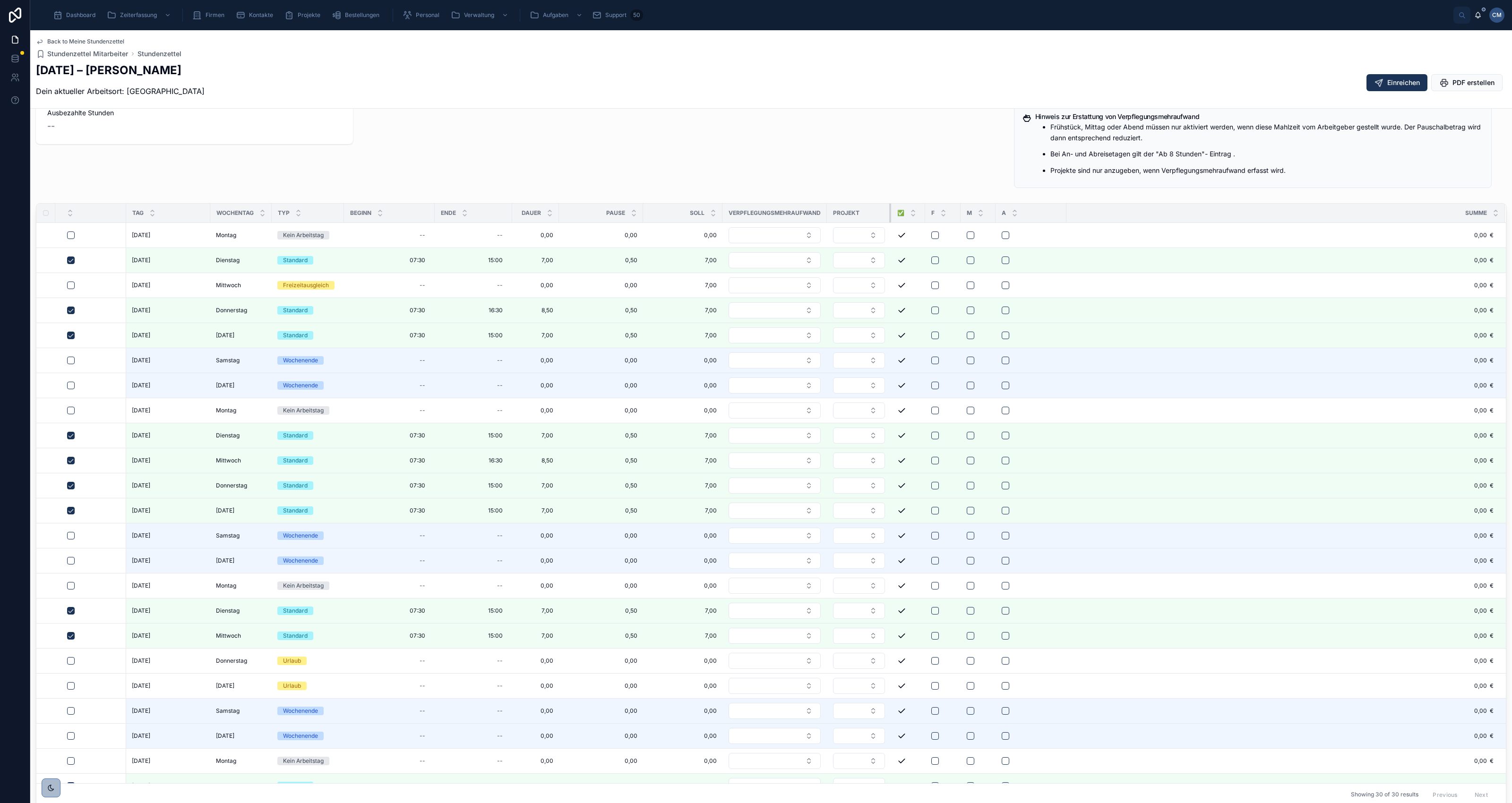
drag, startPoint x: 865, startPoint y: 210, endPoint x: 889, endPoint y: 207, distance: 24.2
click at [889, 207] on div at bounding box center [891, 213] width 4 height 19
click at [96, 18] on div "Dashboard" at bounding box center [76, 15] width 46 height 15
